Goal: Check status: Check status

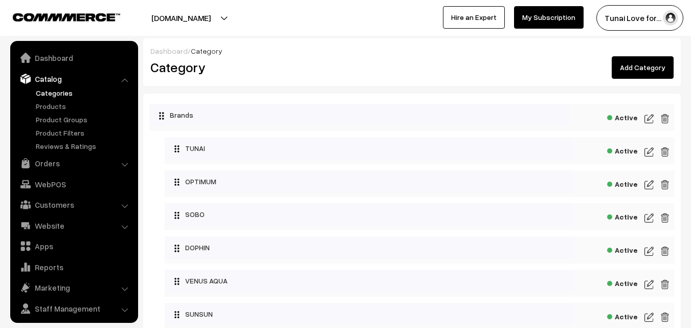
scroll to position [26, 0]
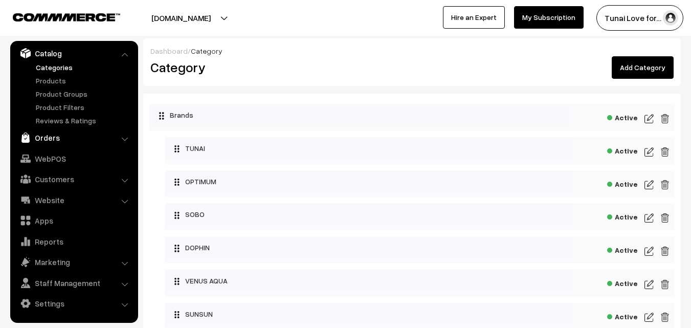
click at [56, 141] on link "Orders" at bounding box center [74, 137] width 122 height 18
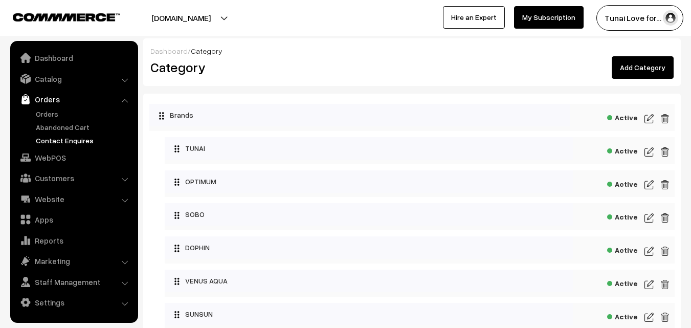
scroll to position [0, 0]
click at [52, 114] on link "Orders" at bounding box center [83, 113] width 101 height 11
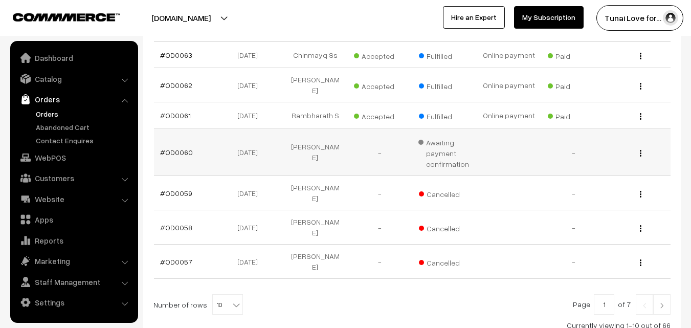
scroll to position [307, 0]
click at [231, 299] on b at bounding box center [236, 304] width 10 height 10
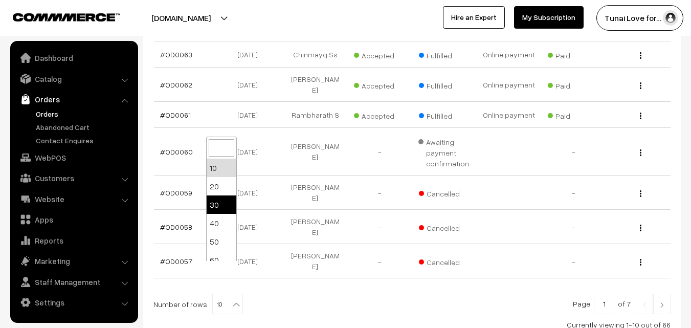
select select "30"
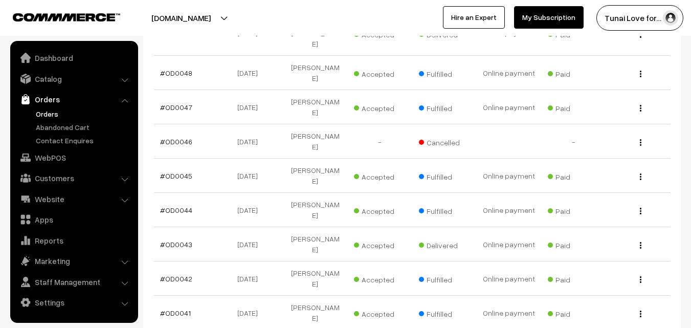
scroll to position [767, 0]
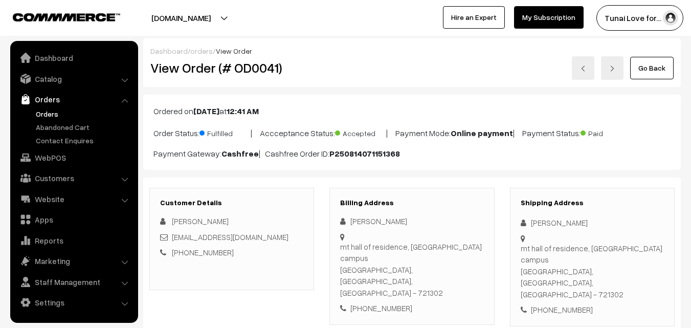
click at [48, 117] on link "Orders" at bounding box center [83, 113] width 101 height 11
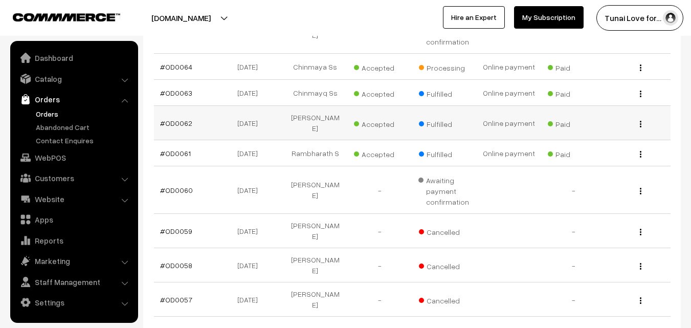
scroll to position [250, 0]
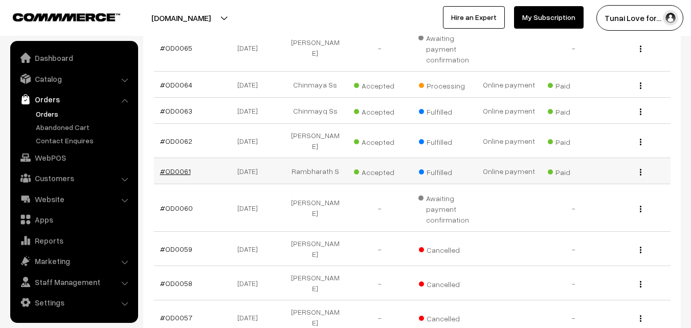
click at [176, 167] on link "#OD0061" at bounding box center [175, 171] width 31 height 9
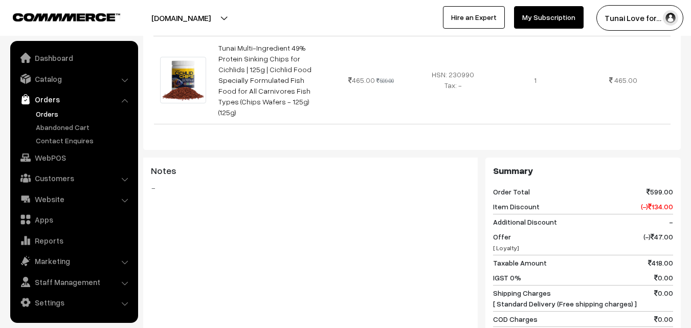
scroll to position [288, 0]
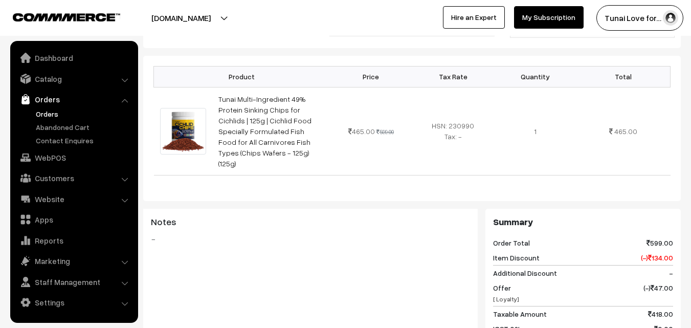
click at [48, 115] on link "Orders" at bounding box center [83, 113] width 101 height 11
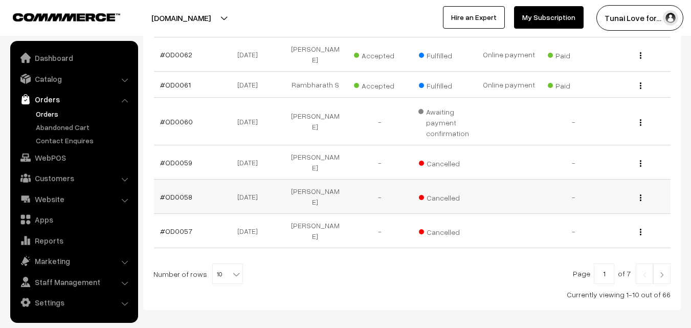
scroll to position [353, 0]
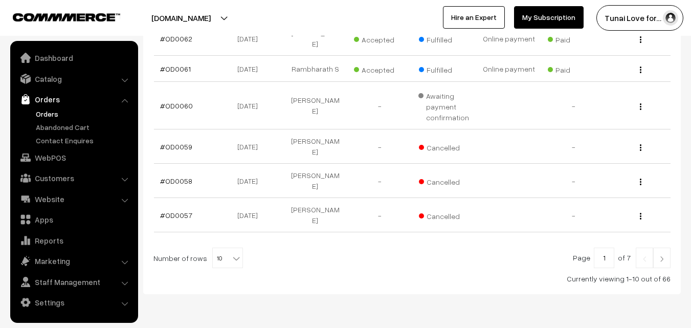
click at [231, 253] on b at bounding box center [236, 258] width 10 height 10
select select "40"
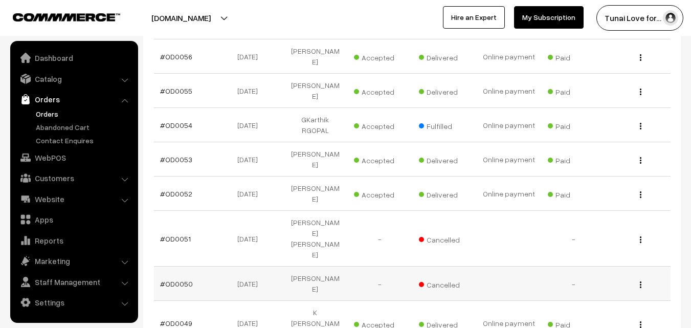
scroll to position [665, 0]
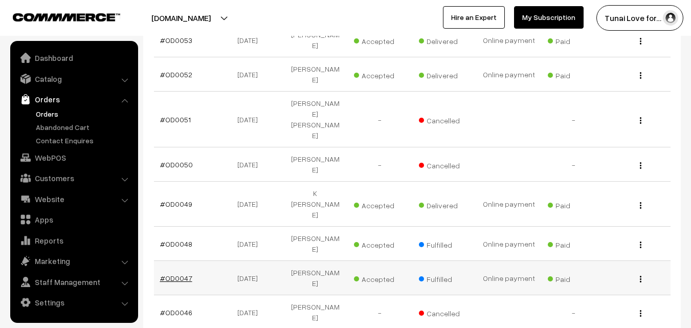
click at [176, 274] on link "#OD0047" at bounding box center [176, 278] width 32 height 9
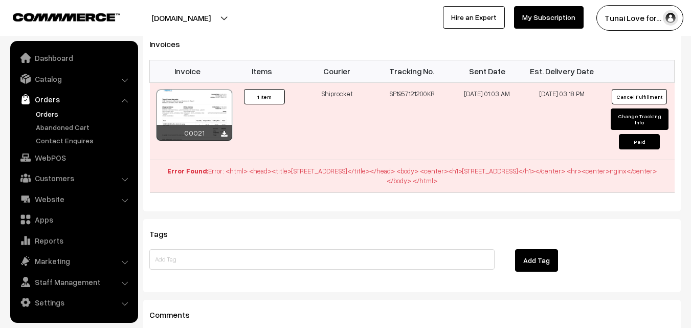
scroll to position [716, 0]
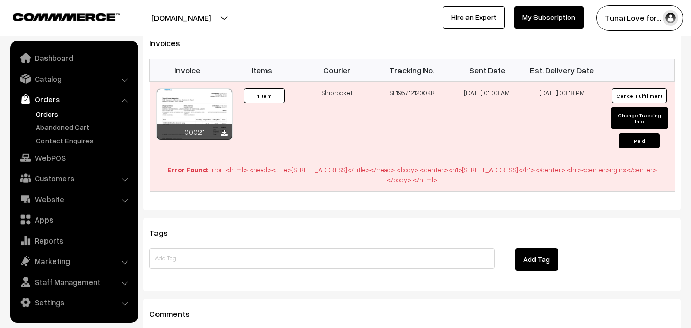
click at [157, 32] on div "[DOMAIN_NAME] Go to Website Create New Store Tunai Love for… My Profile Refer &…" at bounding box center [345, 18] width 691 height 36
